Goal: Contribute content: Contribute content

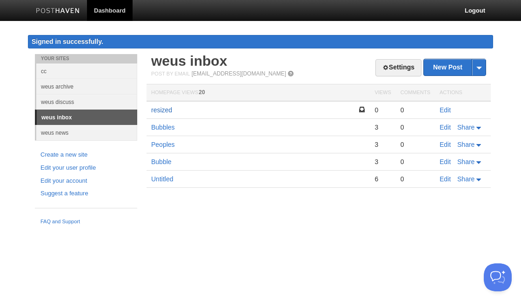
click at [165, 109] on link "resized" at bounding box center [161, 109] width 21 height 7
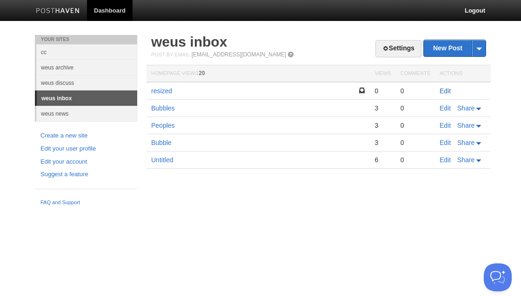
click at [443, 90] on link "Edit" at bounding box center [445, 90] width 11 height 7
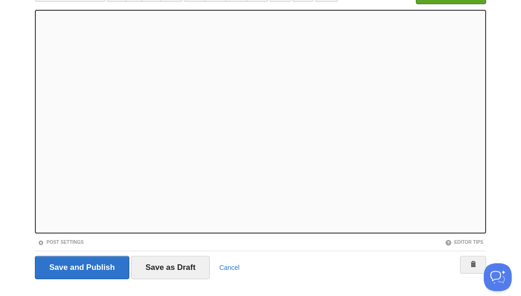
scroll to position [95, 0]
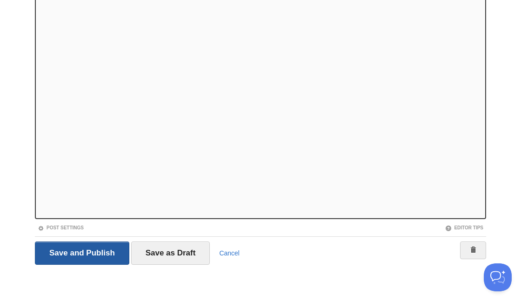
click at [69, 257] on input "Save and Publish" at bounding box center [82, 252] width 95 height 23
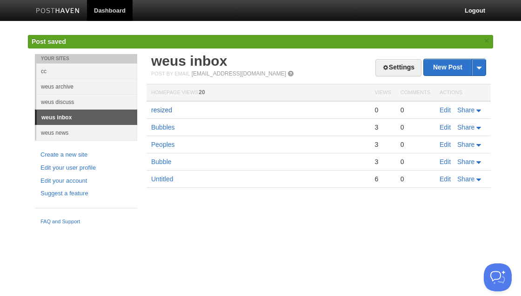
click at [156, 110] on link "resized" at bounding box center [161, 109] width 21 height 7
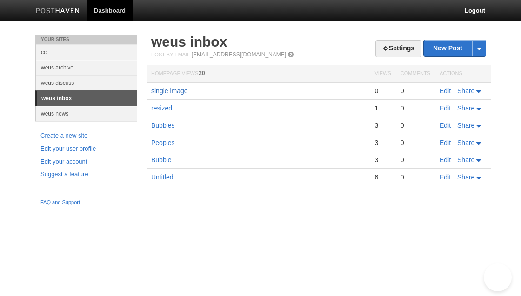
click at [173, 88] on link "single image" at bounding box center [169, 90] width 37 height 7
click at [188, 92] on link "multiple ... with captions ?" at bounding box center [188, 90] width 74 height 7
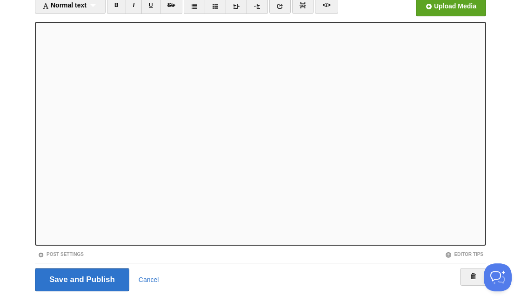
scroll to position [95, 0]
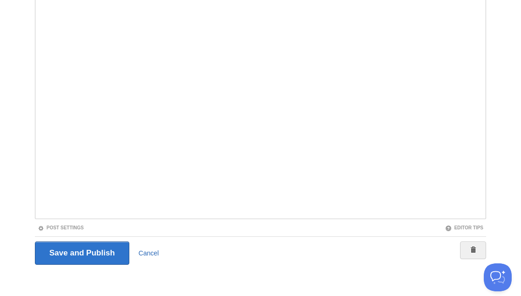
click at [150, 253] on link "Cancel" at bounding box center [149, 252] width 20 height 7
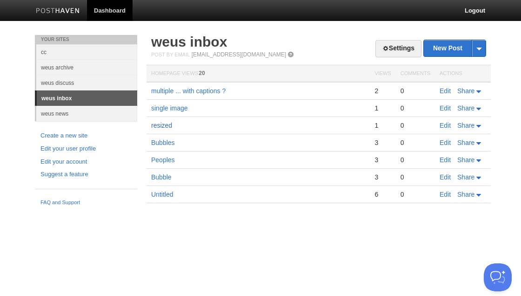
click at [162, 124] on link "resized" at bounding box center [161, 125] width 21 height 7
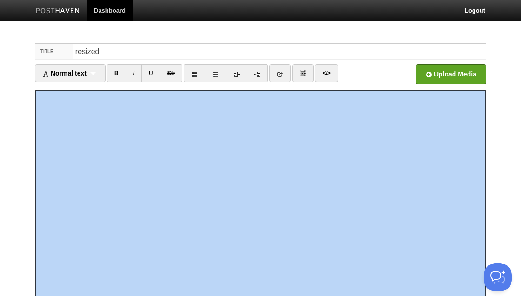
click at [37, 113] on iframe at bounding box center [261, 201] width 452 height 223
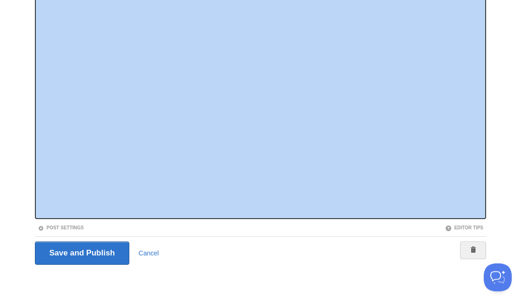
scroll to position [95, 0]
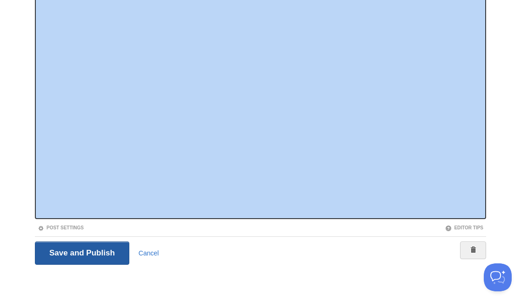
click at [72, 249] on input "Save and Publish" at bounding box center [82, 252] width 95 height 23
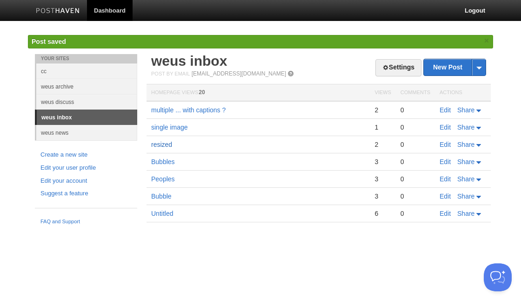
click at [164, 142] on link "resized" at bounding box center [161, 144] width 21 height 7
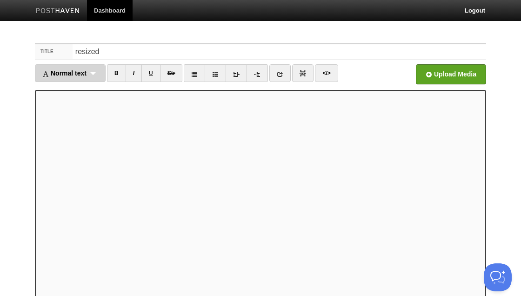
click at [73, 73] on span "Normal text" at bounding box center [64, 72] width 44 height 7
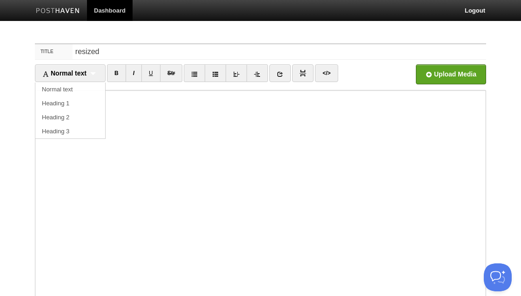
click at [354, 76] on ul "Normal text Normal text Heading 1 Heading 2 Heading 3 B I U Str × </>" at bounding box center [204, 75] width 339 height 22
click at [277, 75] on icon at bounding box center [280, 74] width 7 height 7
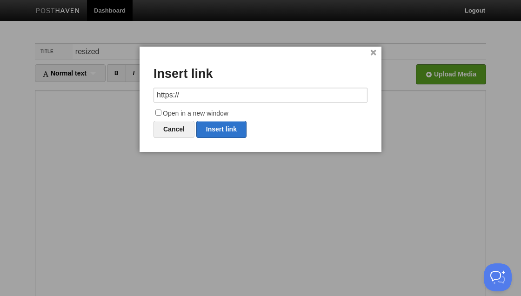
click at [238, 97] on input "https://" at bounding box center [261, 95] width 214 height 15
click at [231, 129] on link "Insert link" at bounding box center [221, 129] width 50 height 17
type input "https://"
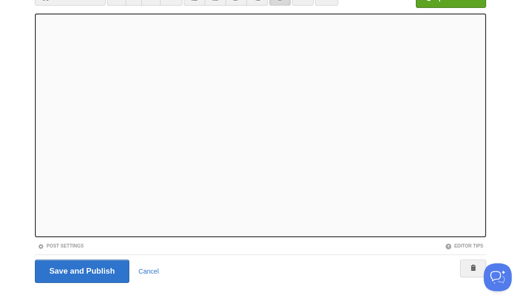
scroll to position [95, 0]
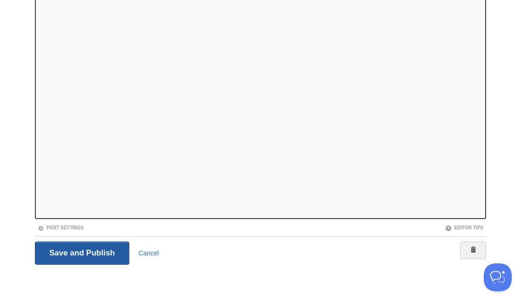
click at [73, 250] on input "Save and Publish" at bounding box center [82, 252] width 95 height 23
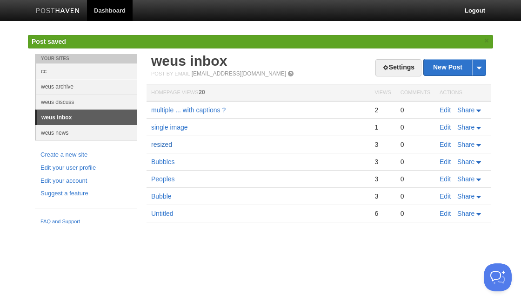
click at [164, 145] on link "resized" at bounding box center [161, 144] width 21 height 7
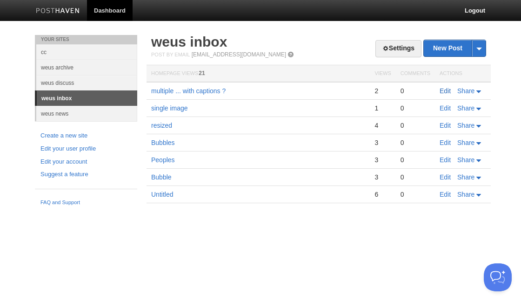
click at [446, 90] on link "Edit" at bounding box center [445, 90] width 11 height 7
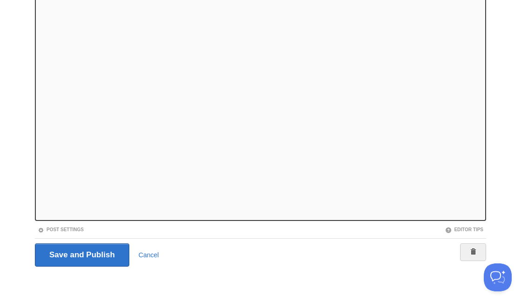
scroll to position [95, 0]
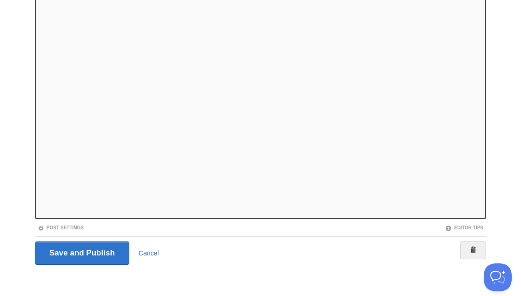
click at [152, 250] on link "Cancel" at bounding box center [149, 252] width 20 height 7
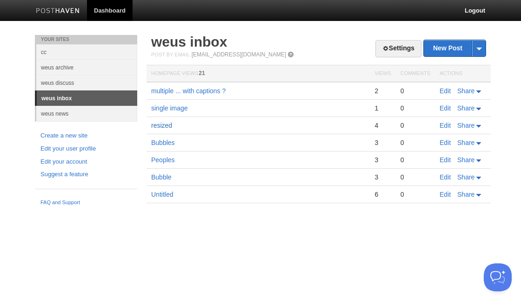
click at [167, 123] on link "resized" at bounding box center [161, 125] width 21 height 7
click at [165, 125] on link "resized" at bounding box center [161, 125] width 21 height 7
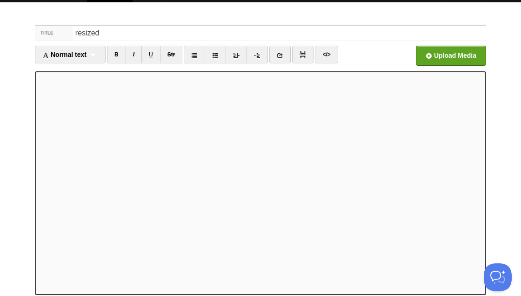
scroll to position [127, 0]
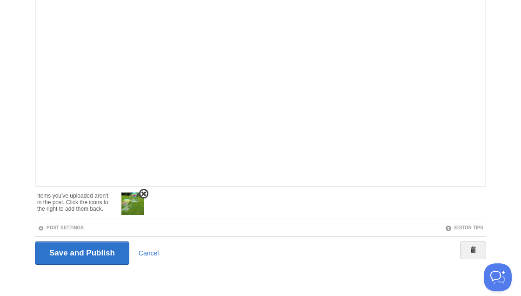
click at [138, 198] on img at bounding box center [133, 203] width 22 height 22
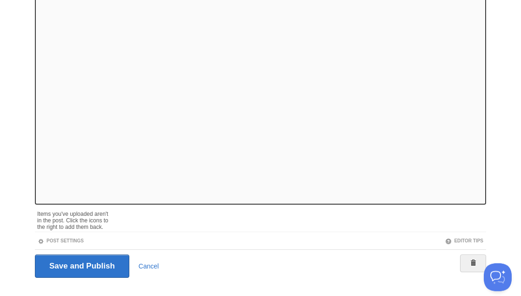
scroll to position [95, 0]
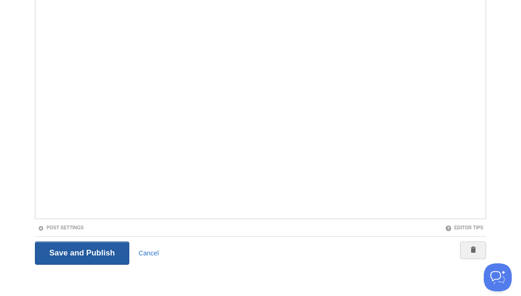
click at [92, 250] on input "Save and Publish" at bounding box center [82, 252] width 95 height 23
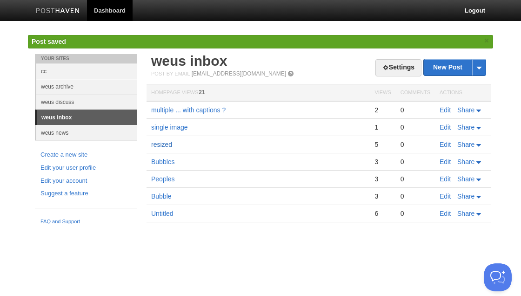
click at [159, 144] on link "resized" at bounding box center [161, 144] width 21 height 7
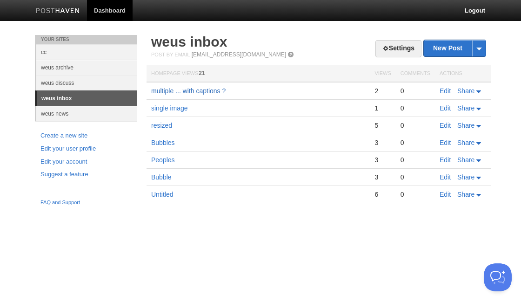
click at [159, 89] on link "multiple ... with captions ?" at bounding box center [188, 90] width 74 height 7
click at [446, 89] on link "Edit" at bounding box center [445, 90] width 11 height 7
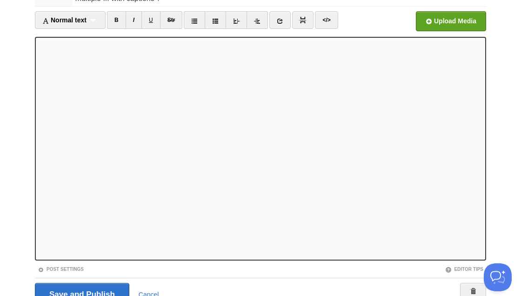
scroll to position [95, 0]
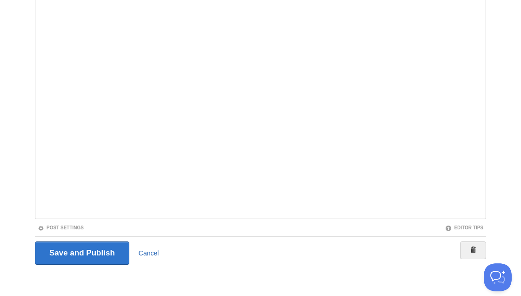
click at [143, 251] on link "Cancel" at bounding box center [149, 252] width 20 height 7
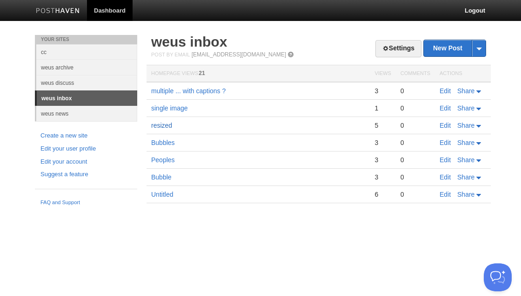
click at [158, 124] on link "resized" at bounding box center [161, 125] width 21 height 7
click at [169, 193] on link "Untitled" at bounding box center [162, 193] width 22 height 7
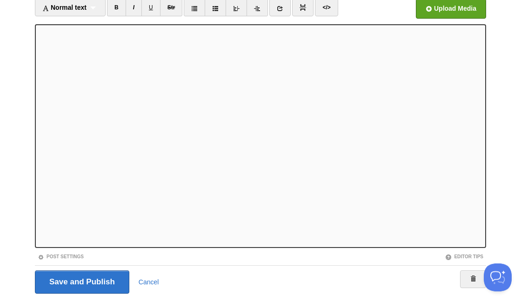
scroll to position [95, 0]
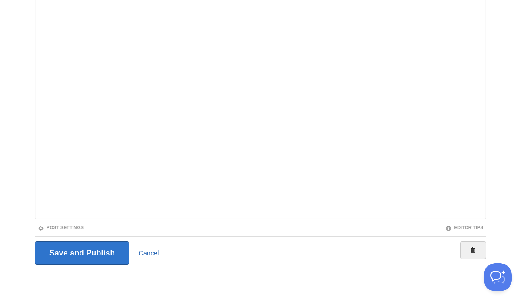
click at [151, 250] on link "Cancel" at bounding box center [149, 252] width 20 height 7
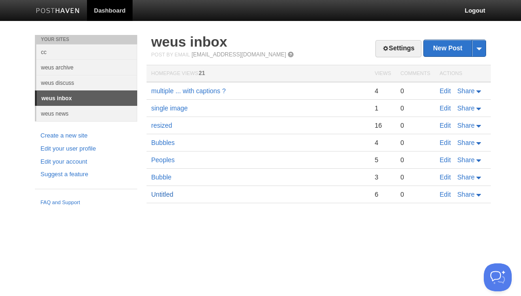
click at [160, 196] on link "Untitled" at bounding box center [162, 193] width 22 height 7
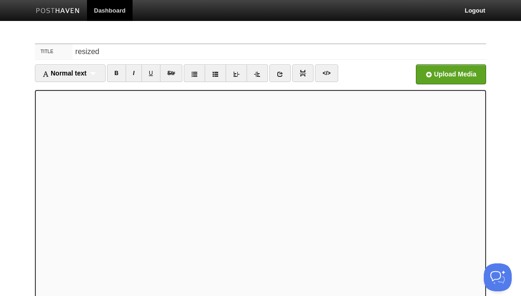
scroll to position [95, 0]
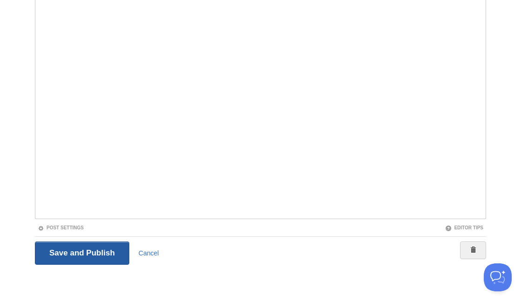
click at [80, 252] on input "Save and Publish" at bounding box center [82, 252] width 95 height 23
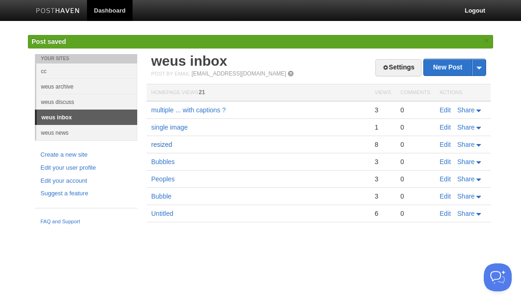
click at [161, 145] on link "resized" at bounding box center [161, 144] width 21 height 7
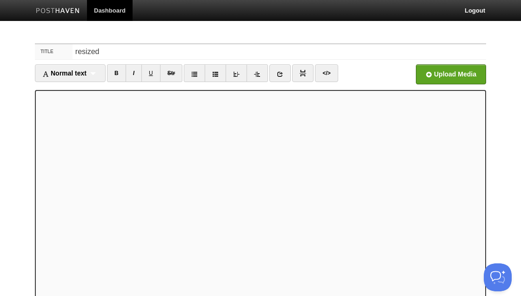
scroll to position [127, 0]
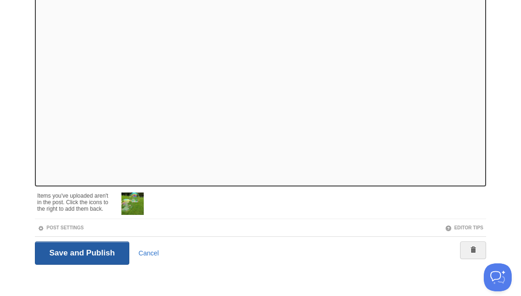
click at [98, 257] on input "Save and Publish" at bounding box center [82, 252] width 95 height 23
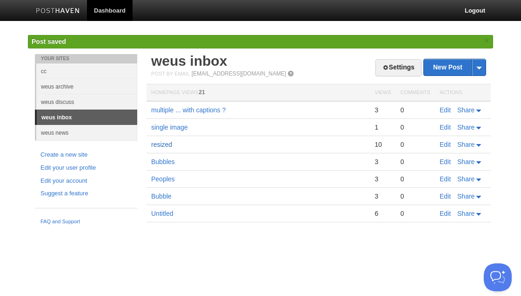
click at [167, 143] on link "resized" at bounding box center [161, 144] width 21 height 7
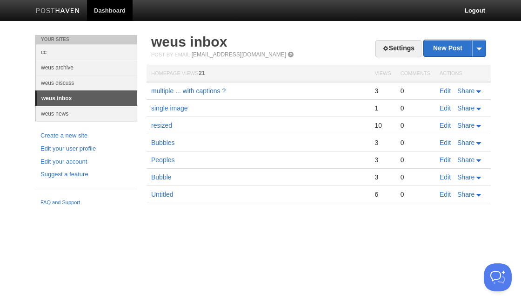
click at [169, 88] on link "multiple ... with captions ?" at bounding box center [188, 90] width 74 height 7
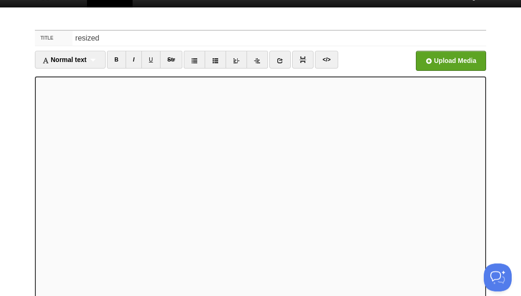
scroll to position [95, 0]
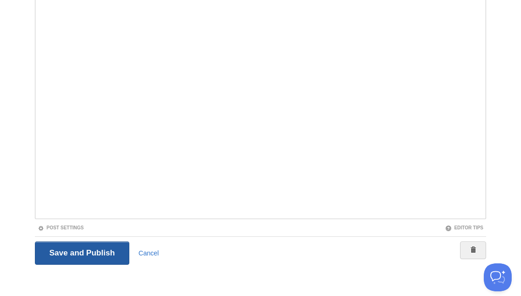
click at [75, 254] on input "Save and Publish" at bounding box center [82, 252] width 95 height 23
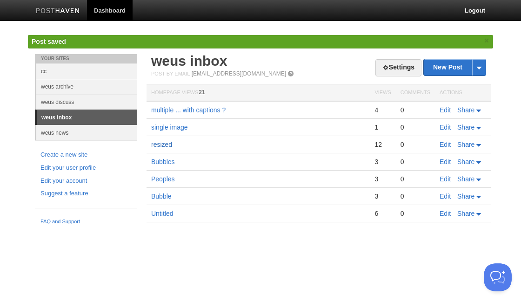
click at [166, 145] on link "resized" at bounding box center [161, 144] width 21 height 7
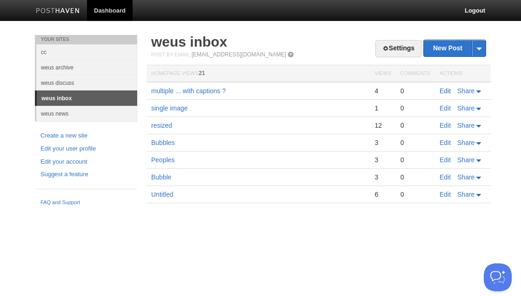
click at [449, 90] on link "Edit" at bounding box center [445, 90] width 11 height 7
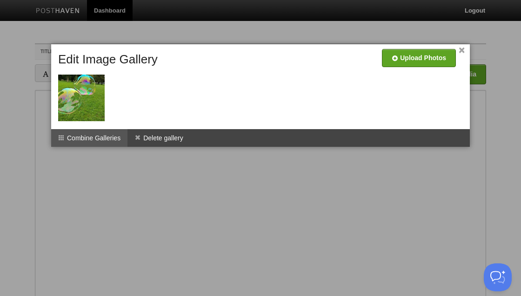
click at [92, 138] on li "Combine Galleries" at bounding box center [89, 138] width 76 height 18
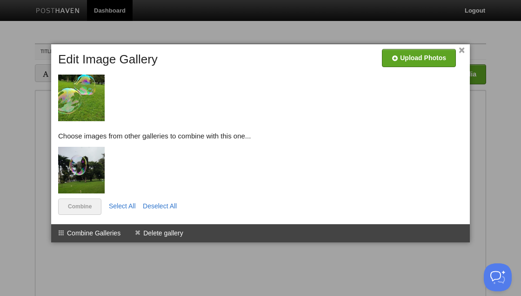
click at [80, 172] on img at bounding box center [81, 170] width 47 height 47
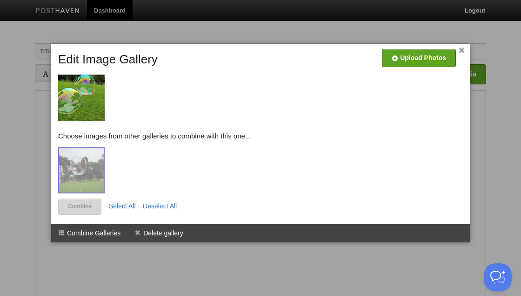
click at [84, 206] on link "Combine" at bounding box center [79, 206] width 43 height 16
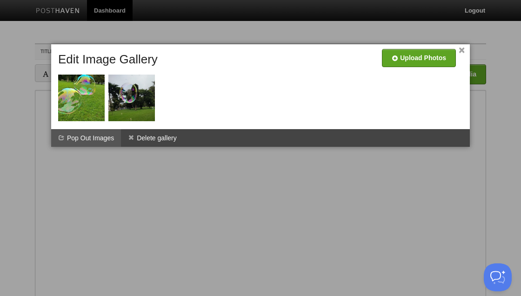
click at [93, 136] on li "Pop Out Images" at bounding box center [86, 138] width 70 height 18
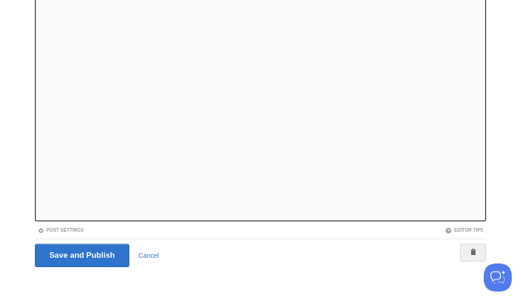
scroll to position [95, 0]
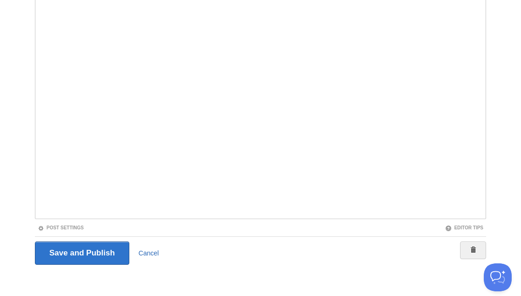
click at [142, 250] on link "Cancel" at bounding box center [149, 252] width 20 height 7
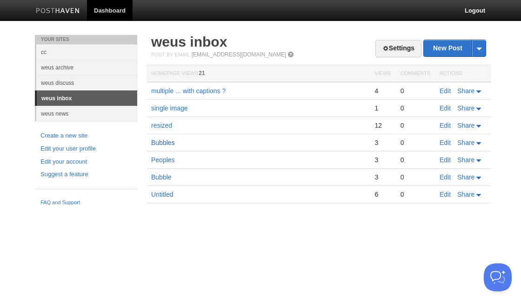
click at [162, 141] on link "Bubbles" at bounding box center [163, 142] width 24 height 7
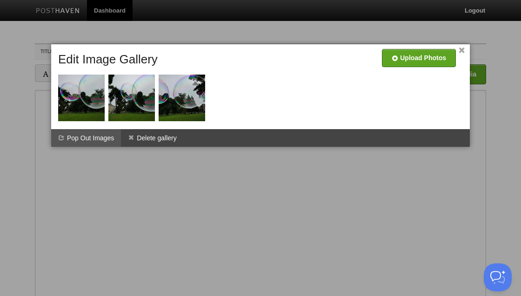
click at [97, 139] on li "Pop Out Images" at bounding box center [86, 138] width 70 height 18
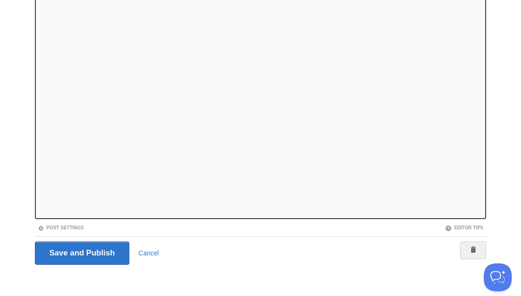
scroll to position [95, 0]
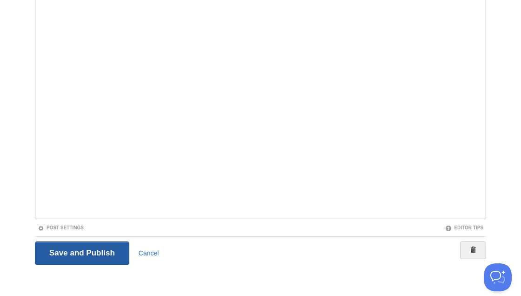
click at [89, 250] on input "Save and Publish" at bounding box center [82, 252] width 95 height 23
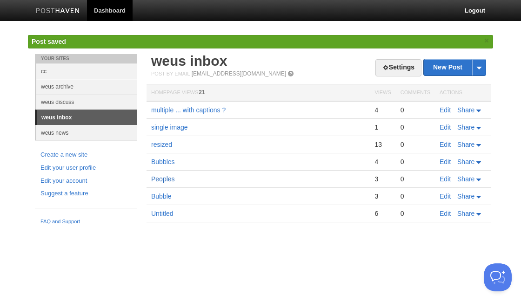
click at [166, 177] on link "Peoples" at bounding box center [163, 178] width 24 height 7
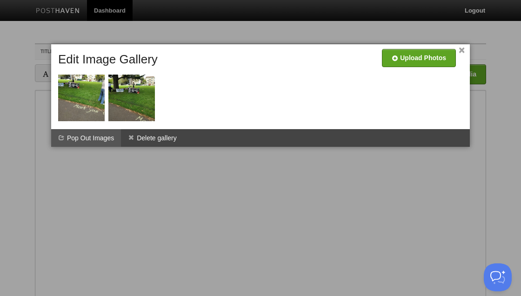
click at [82, 138] on li "Pop Out Images" at bounding box center [86, 138] width 70 height 18
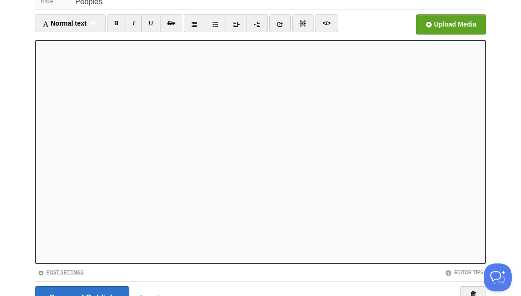
scroll to position [95, 0]
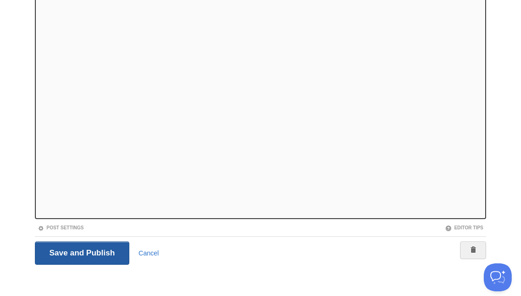
click at [111, 248] on input "Save and Publish" at bounding box center [82, 252] width 95 height 23
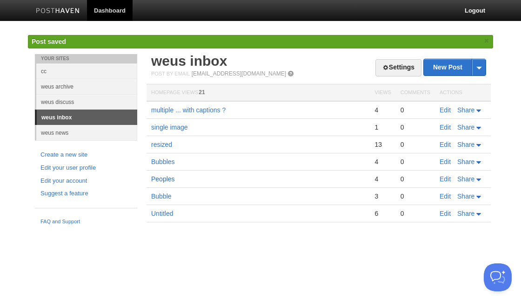
click at [157, 176] on link "Peoples" at bounding box center [163, 178] width 24 height 7
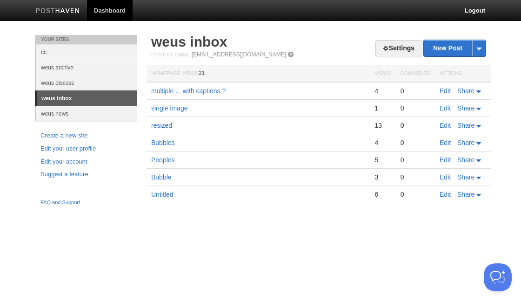
click at [152, 126] on link "resized" at bounding box center [161, 125] width 21 height 7
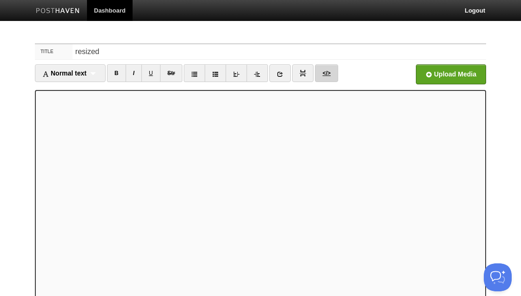
click at [322, 72] on link "</>" at bounding box center [326, 73] width 23 height 18
type textarea "<p>sent to "nogallery" with 4 attached photos ... attached photos did not go th…"
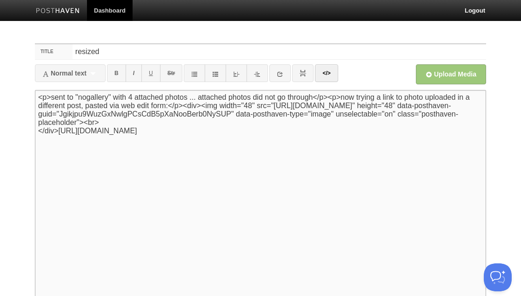
click at [58, 141] on textarea "<p>sent to "nogallery" with 4 attached photos ... attached photos did not go th…" at bounding box center [261, 201] width 452 height 223
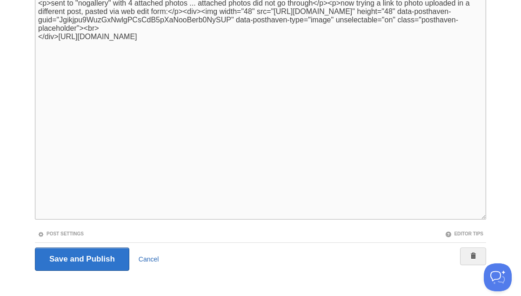
scroll to position [100, 0]
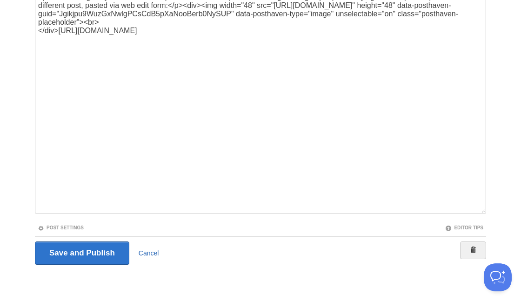
click at [154, 250] on link "Cancel" at bounding box center [149, 252] width 20 height 7
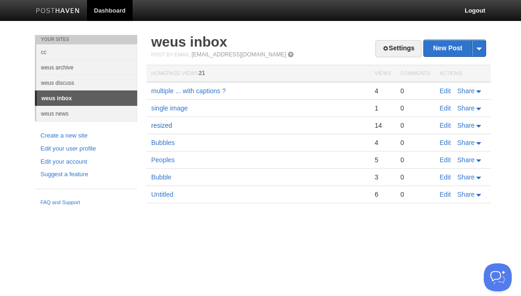
click at [166, 122] on link "resized" at bounding box center [161, 125] width 21 height 7
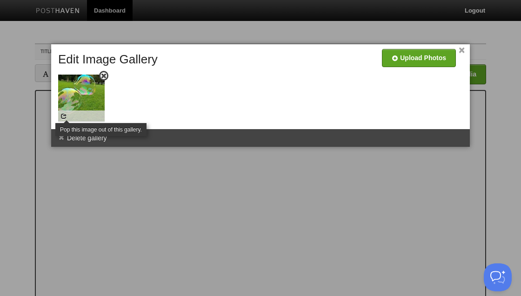
click at [67, 117] on span at bounding box center [64, 116] width 7 height 7
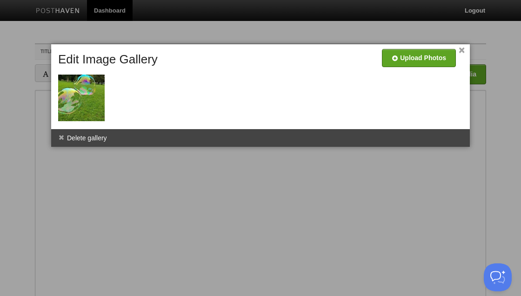
click at [461, 48] on link "×" at bounding box center [462, 50] width 6 height 5
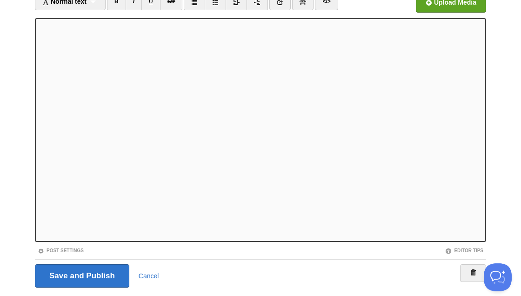
scroll to position [95, 0]
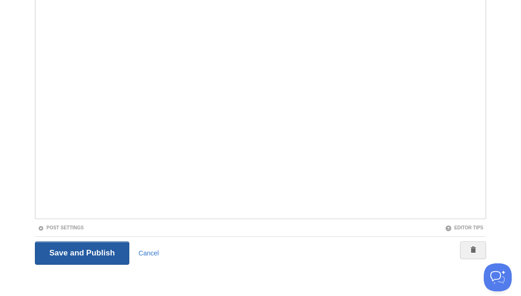
click at [74, 251] on input "Save and Publish" at bounding box center [82, 252] width 95 height 23
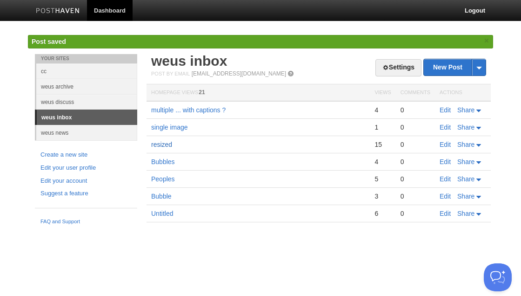
click at [169, 142] on link "resized" at bounding box center [161, 144] width 21 height 7
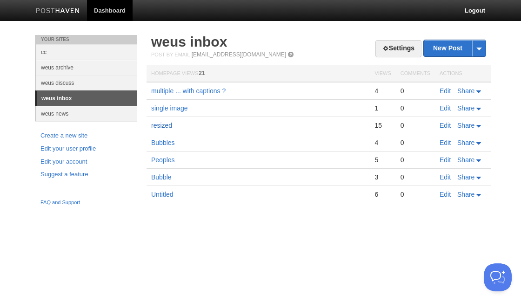
click at [161, 123] on link "resized" at bounding box center [161, 125] width 21 height 7
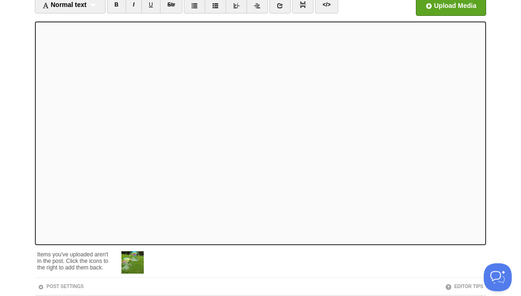
scroll to position [127, 0]
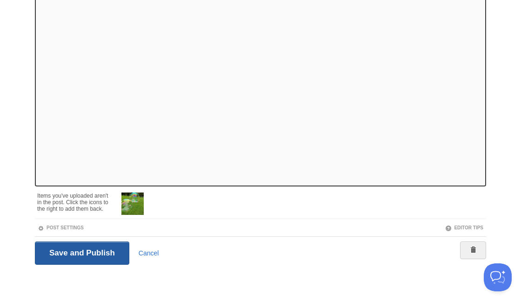
click at [87, 256] on input "Save and Publish" at bounding box center [82, 252] width 95 height 23
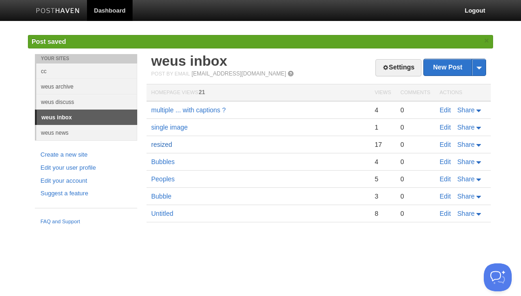
click at [172, 144] on link "resized" at bounding box center [161, 144] width 21 height 7
